Goal: Task Accomplishment & Management: Manage account settings

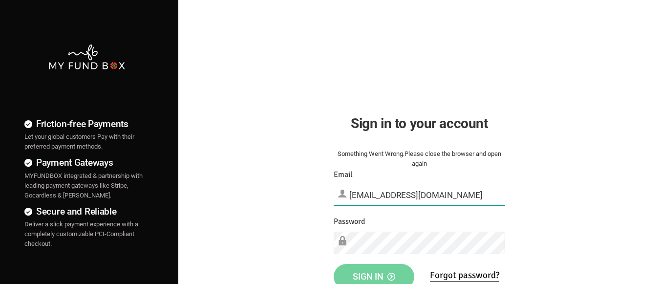
type input "[EMAIL_ADDRESS][DOMAIN_NAME]"
click at [374, 273] on span "Sign in" at bounding box center [374, 276] width 43 height 10
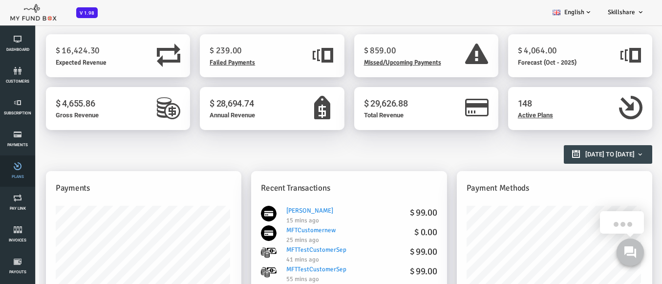
click at [18, 171] on link "Plans" at bounding box center [17, 170] width 29 height 31
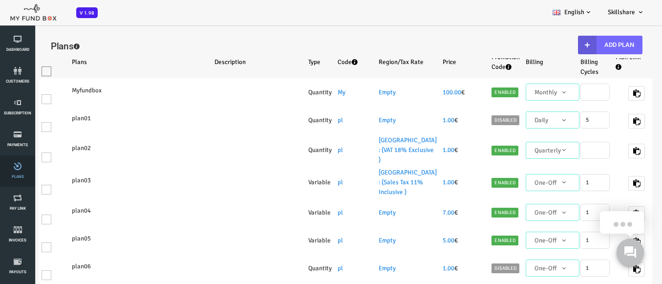
select select "100"
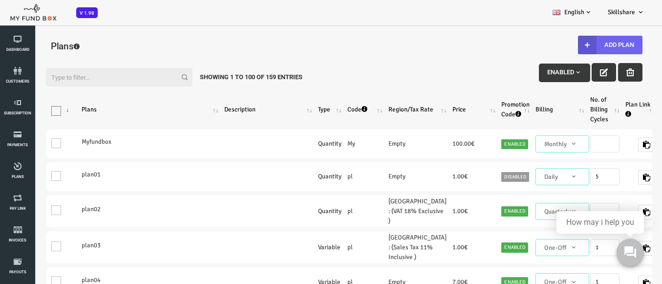
click at [577, 45] on button "Add Plan" at bounding box center [584, 45] width 65 height 19
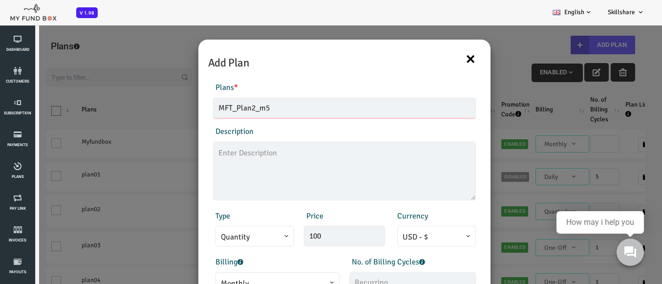
type input "MFT_Plan2_m5"
type textarea "MFT_Plan5_description"
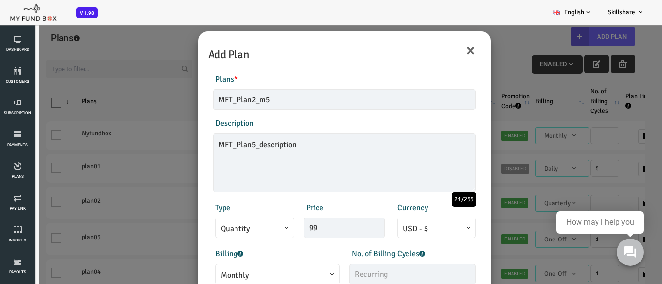
click at [245, 274] on span "Monthly" at bounding box center [251, 275] width 113 height 12
type input "99.00"
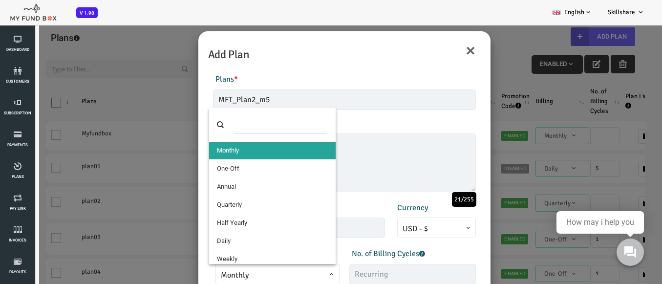
select select "4"
type input "1"
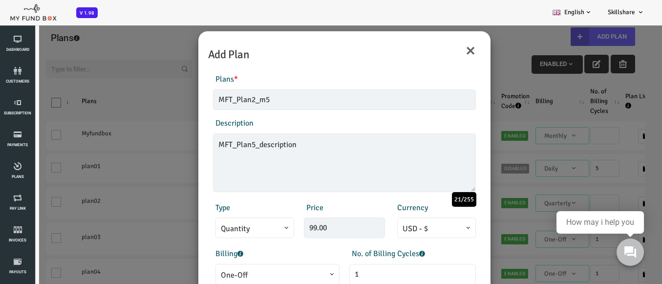
scroll to position [196, 0]
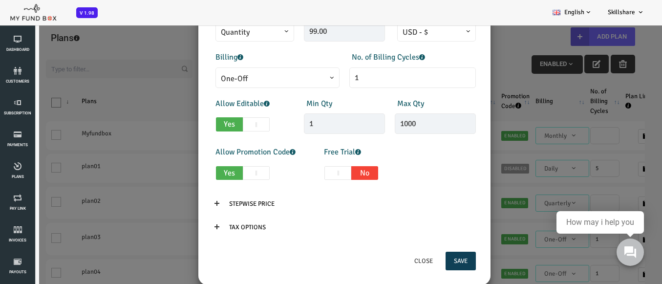
click at [429, 261] on button "Save" at bounding box center [434, 261] width 30 height 19
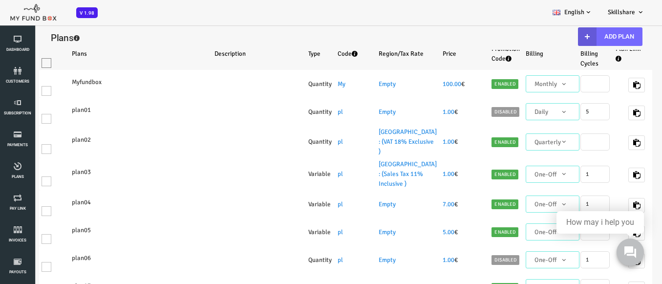
scroll to position [0, 0]
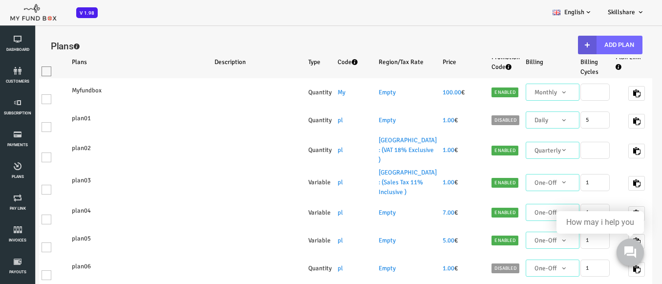
select select "100"
